Goal: Task Accomplishment & Management: Manage account settings

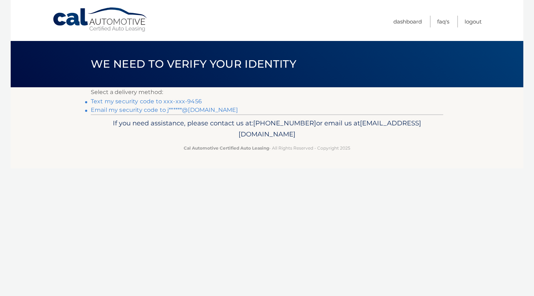
click at [192, 100] on link "Text my security code to xxx-xxx-9456" at bounding box center [146, 101] width 111 height 7
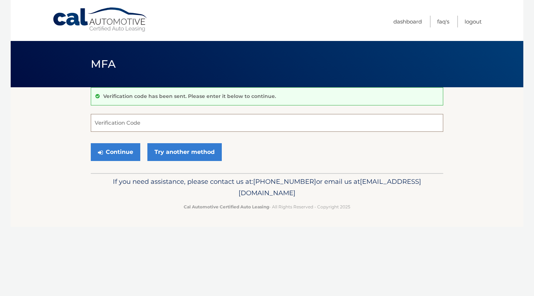
click at [193, 124] on input "Verification Code" at bounding box center [267, 123] width 352 height 18
type input "902404"
click at [91, 143] on button "Continue" at bounding box center [115, 152] width 49 height 18
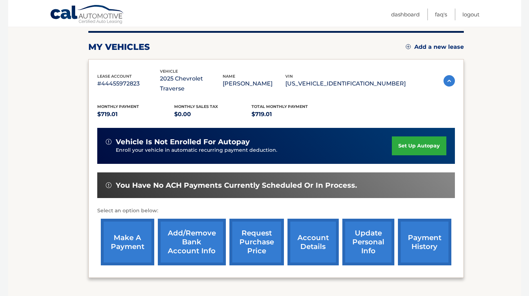
scroll to position [100, 0]
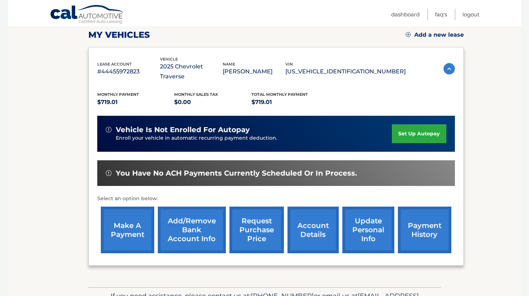
click at [122, 212] on link "make a payment" at bounding box center [127, 229] width 53 height 47
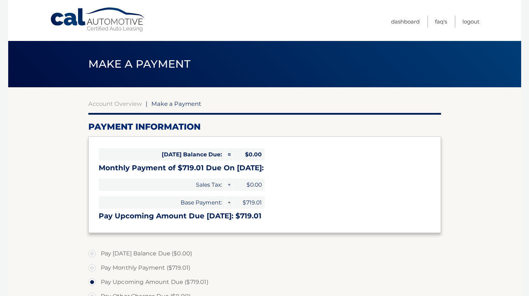
select select "MDMwYTAzODktNjY0MS00Mzk1LThlMjgtZmQzNjE3NDAzYTAy"
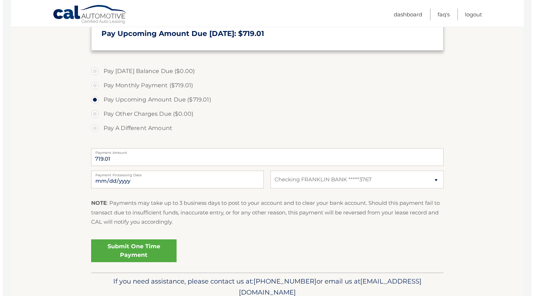
scroll to position [184, 0]
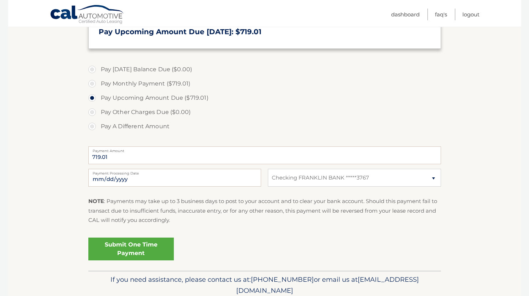
click at [143, 254] on link "Submit One Time Payment" at bounding box center [130, 248] width 85 height 23
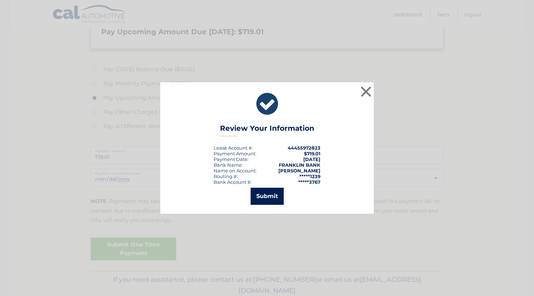
click at [265, 195] on button "Submit" at bounding box center [267, 196] width 33 height 17
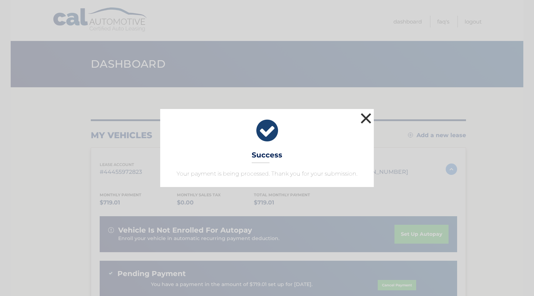
click at [363, 119] on button "×" at bounding box center [366, 118] width 14 height 14
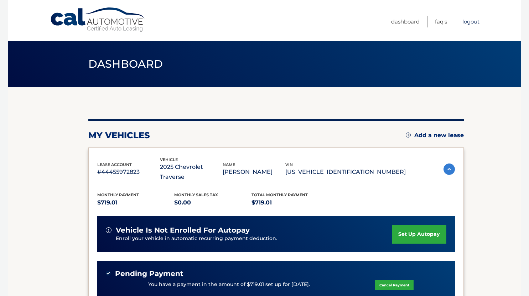
click at [473, 20] on link "Logout" at bounding box center [470, 22] width 17 height 12
